Goal: Task Accomplishment & Management: Manage account settings

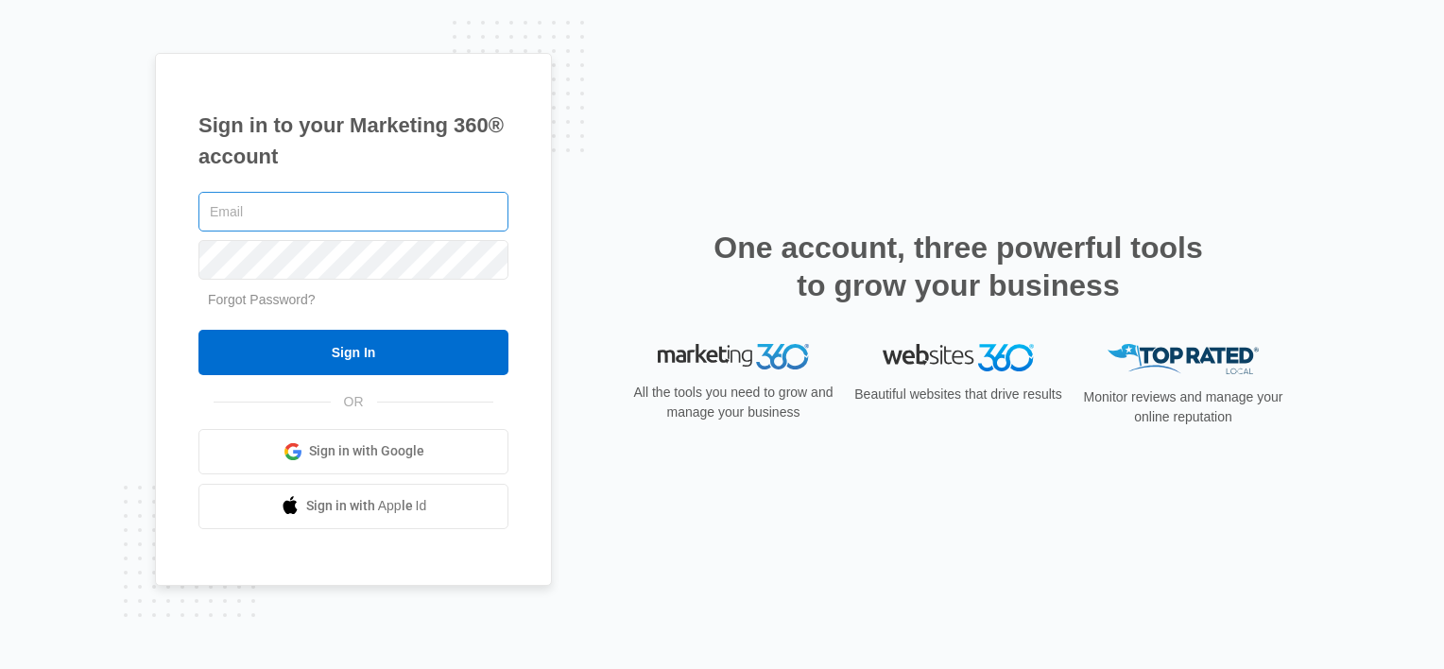
click at [261, 214] on input "text" at bounding box center [353, 212] width 310 height 40
type input "Cdouglass@driroofing.com"
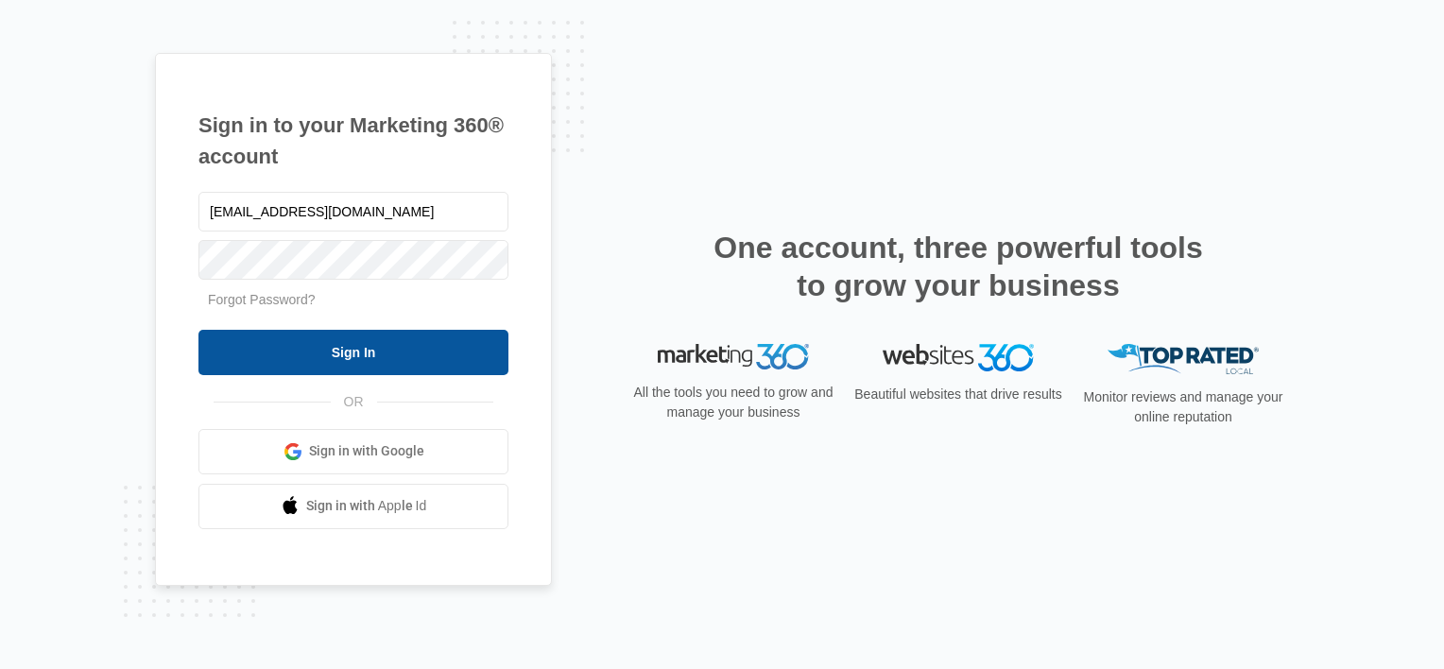
click at [388, 356] on input "Sign In" at bounding box center [353, 352] width 310 height 45
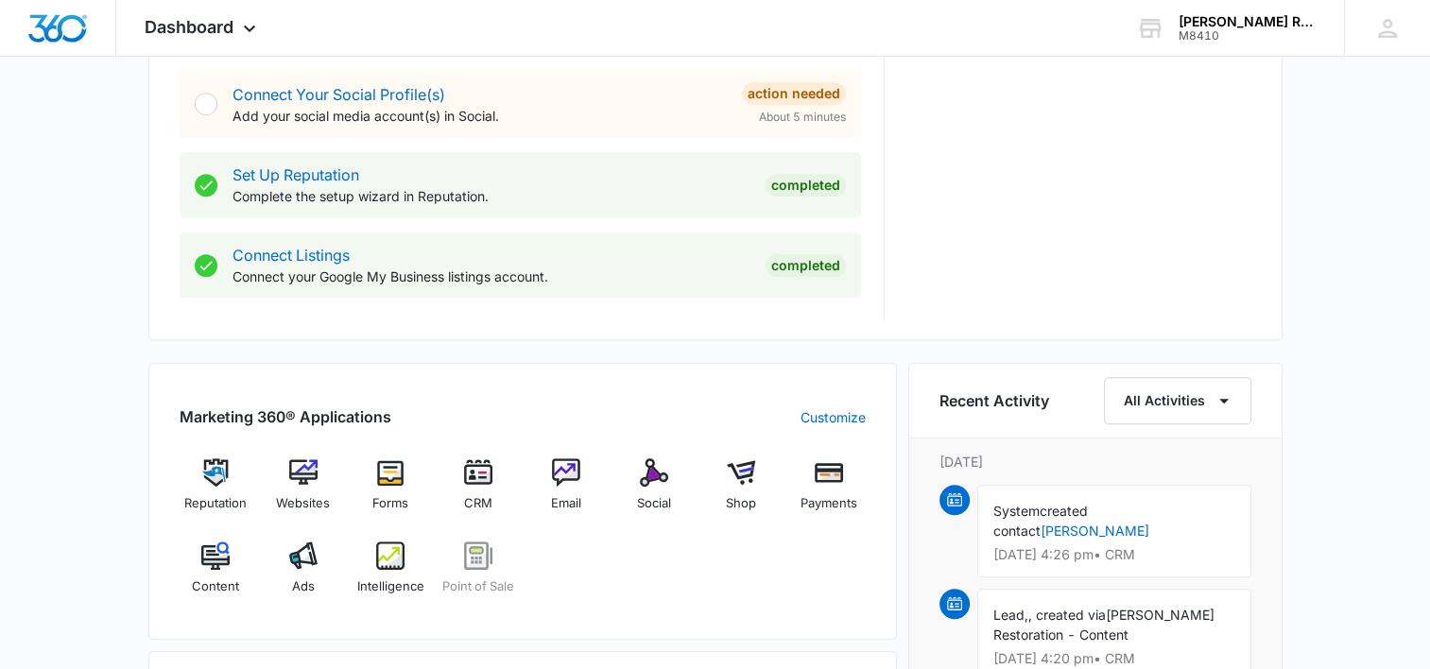
scroll to position [868, 0]
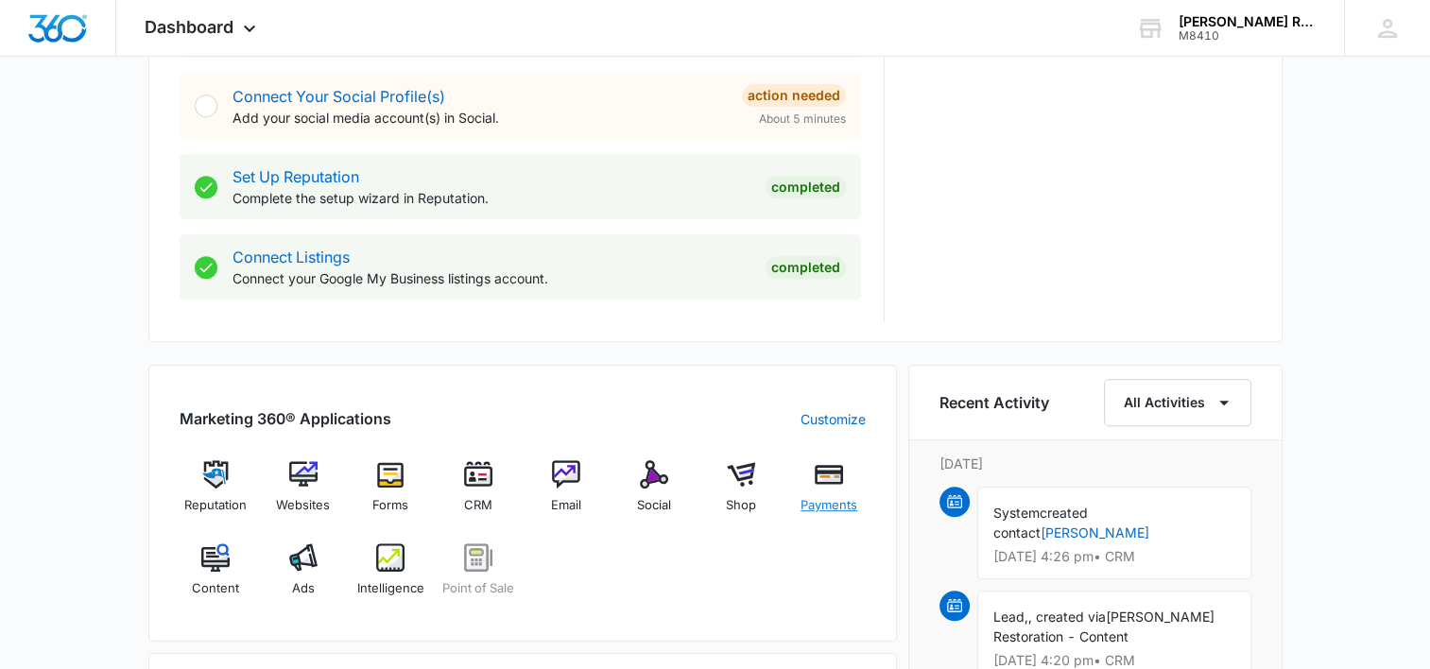
click at [813, 508] on span "Payments" at bounding box center [828, 505] width 57 height 19
